Goal: Task Accomplishment & Management: Complete application form

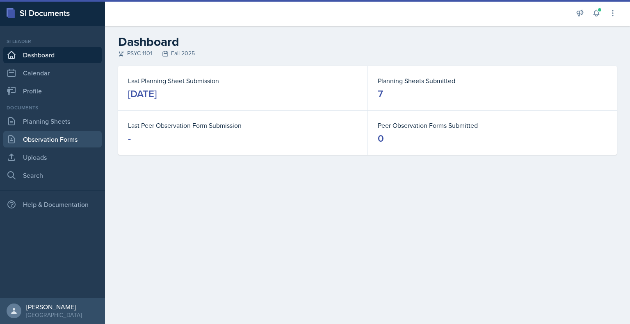
click at [28, 142] on link "Observation Forms" at bounding box center [52, 139] width 98 height 16
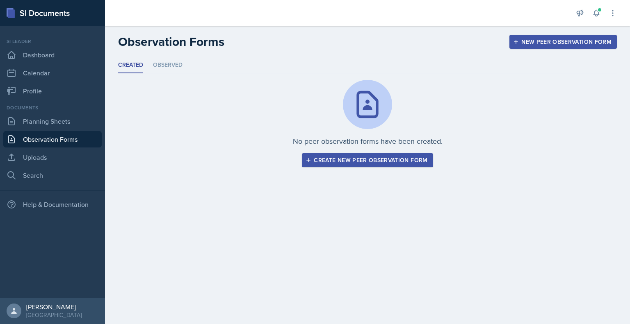
click at [383, 165] on button "Create new peer observation form" at bounding box center [367, 160] width 131 height 14
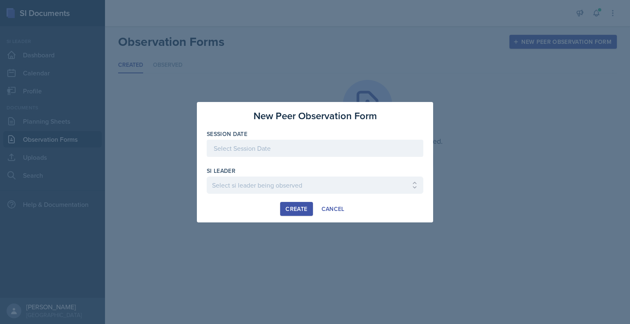
click at [290, 151] on div at bounding box center [315, 148] width 217 height 17
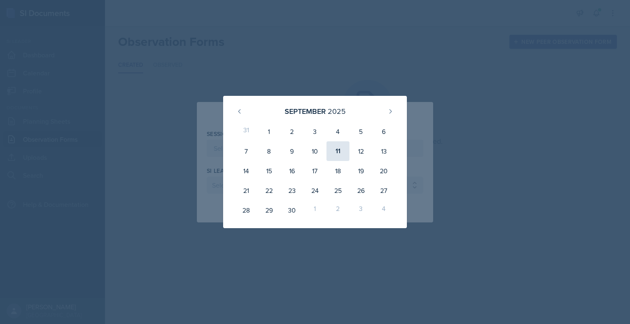
click at [340, 153] on div "11" at bounding box center [337, 152] width 23 height 20
type input "[DATE]"
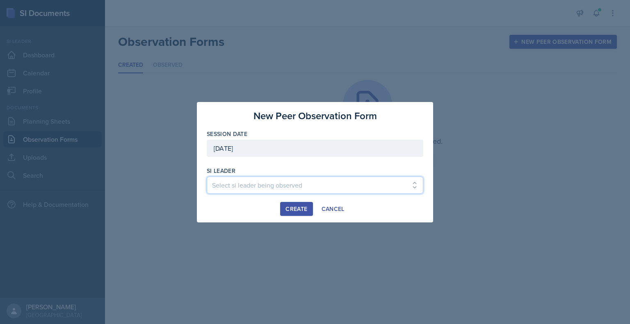
click at [317, 189] on select "Select si leader being observed [PERSON_NAME] / PSYC 2500 / The Phantoms of The…" at bounding box center [315, 185] width 217 height 17
select select "ccc45521-e57d-4b66-9d00-5859440add21"
click at [207, 177] on select "Select si leader being observed [PERSON_NAME] / PSYC 2500 / The Phantoms of The…" at bounding box center [315, 185] width 217 height 17
click at [294, 208] on div "Create" at bounding box center [296, 209] width 22 height 7
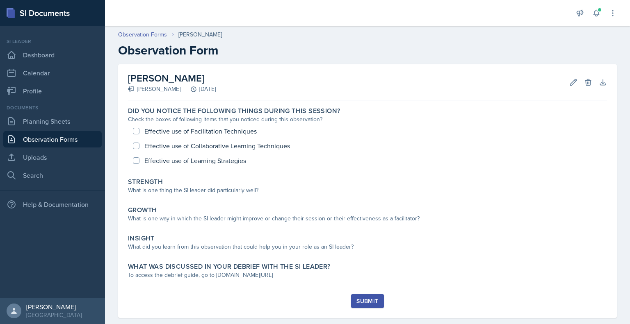
scroll to position [13, 0]
